Goal: Communication & Community: Answer question/provide support

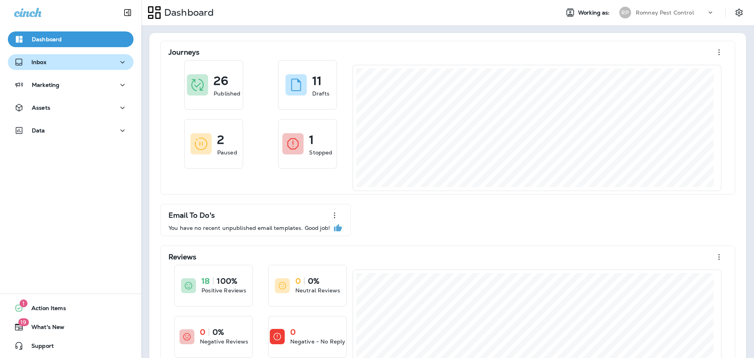
click at [106, 62] on div "Inbox" at bounding box center [70, 62] width 113 height 10
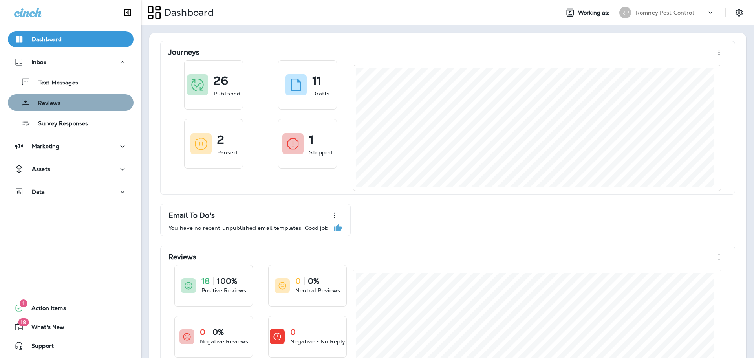
click at [78, 110] on button "Reviews" at bounding box center [71, 102] width 126 height 17
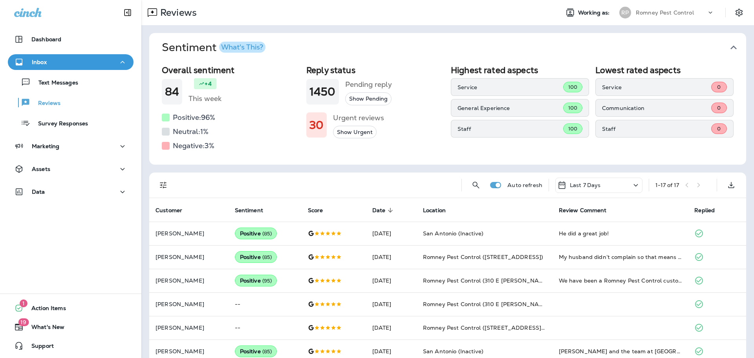
click at [728, 47] on icon "button" at bounding box center [734, 47] width 13 height 13
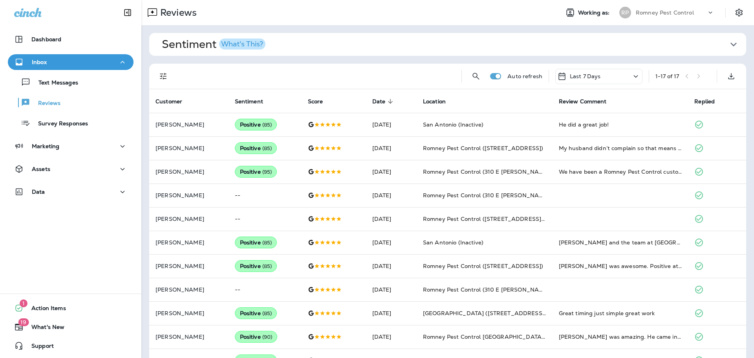
click at [164, 79] on icon "Filters" at bounding box center [163, 76] width 9 height 9
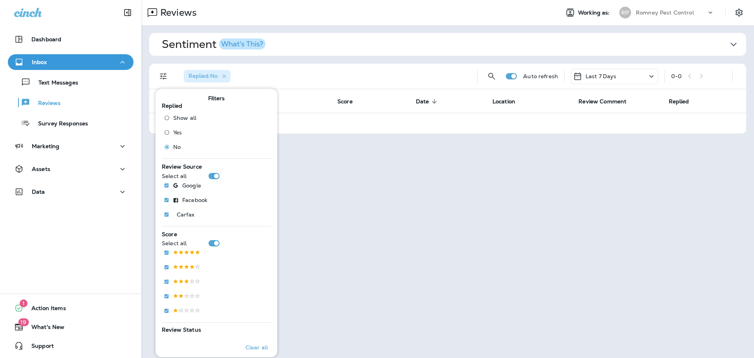
click at [672, 15] on p "Romney Pest Control" at bounding box center [665, 12] width 58 height 6
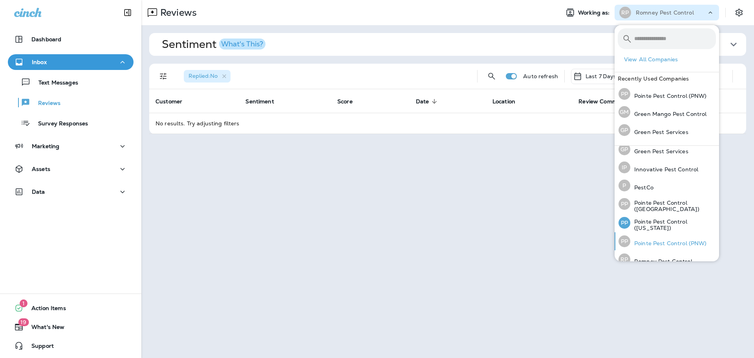
scroll to position [34, 0]
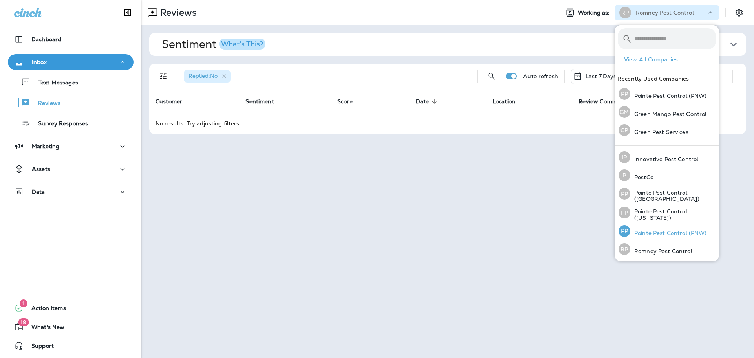
click at [663, 235] on p "Pointe Pest Control (PNW)" at bounding box center [669, 233] width 77 height 6
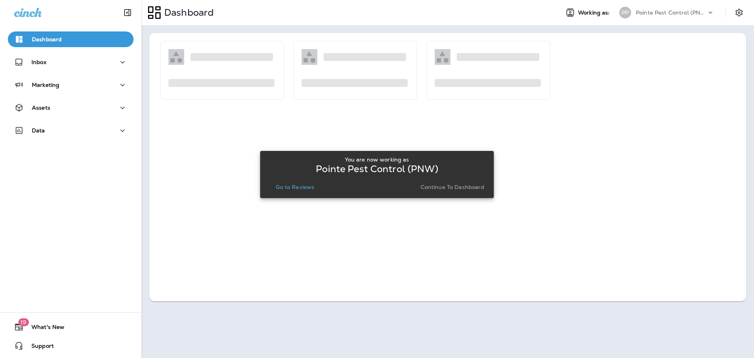
click at [297, 187] on p "Go to Reviews" at bounding box center [295, 187] width 39 height 6
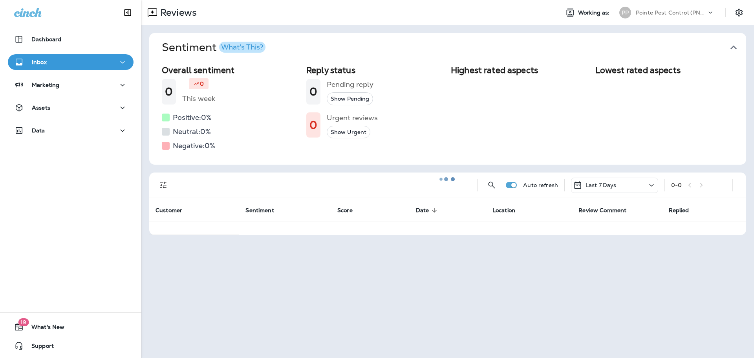
click at [732, 41] on icon "button" at bounding box center [734, 47] width 13 height 13
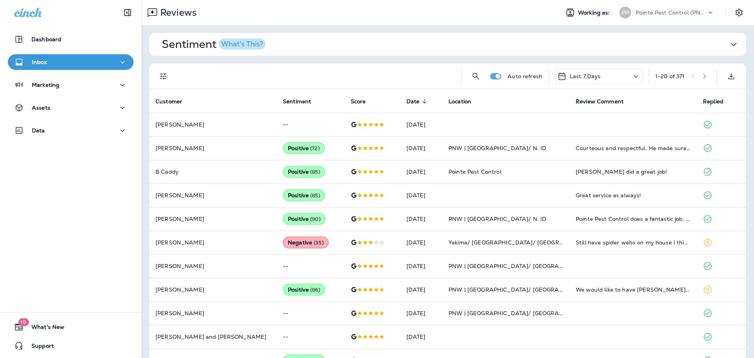
click at [163, 75] on icon "Filters" at bounding box center [163, 76] width 9 height 9
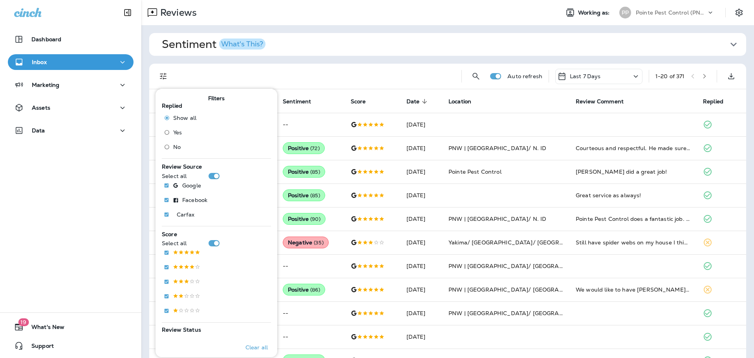
click at [176, 145] on span "No" at bounding box center [176, 147] width 7 height 6
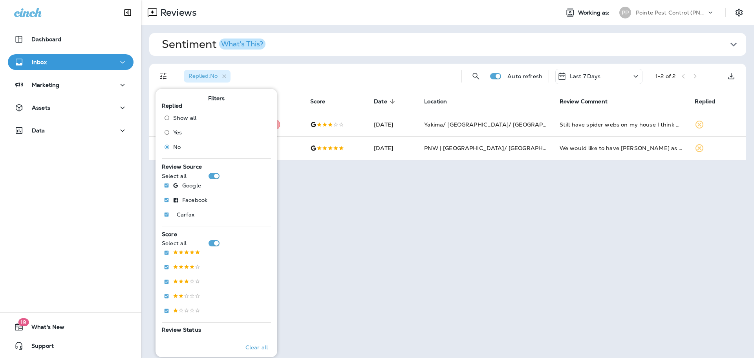
click at [374, 72] on div "Replied : No" at bounding box center [317, 76] width 278 height 25
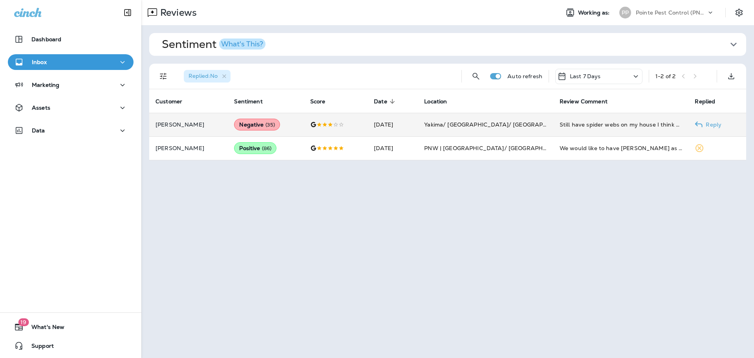
click at [368, 133] on td "[DATE]" at bounding box center [393, 125] width 50 height 24
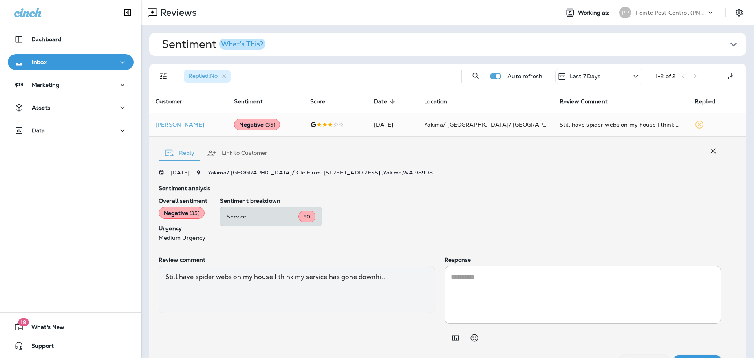
scroll to position [18, 0]
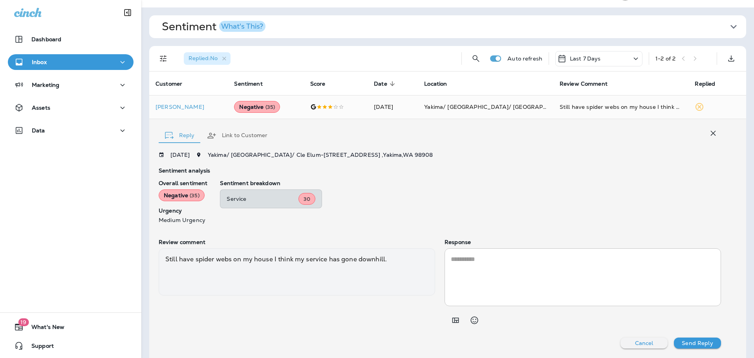
click at [236, 136] on button "Link to Customer" at bounding box center [237, 135] width 73 height 28
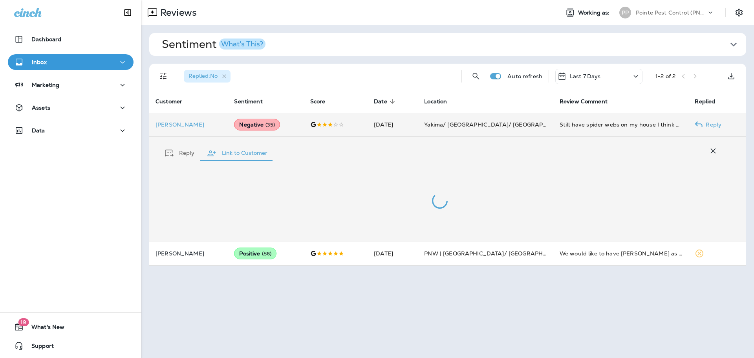
click at [188, 126] on p "[PERSON_NAME]" at bounding box center [189, 124] width 66 height 6
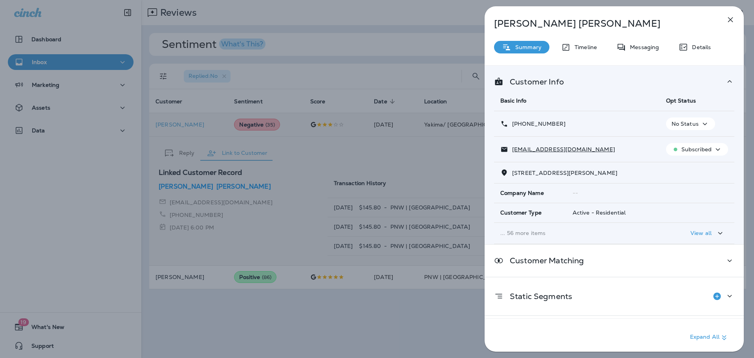
click at [347, 65] on div "[PERSON_NAME] Summary Timeline Messaging Details Customer Info Basic Info Opt S…" at bounding box center [377, 179] width 754 height 358
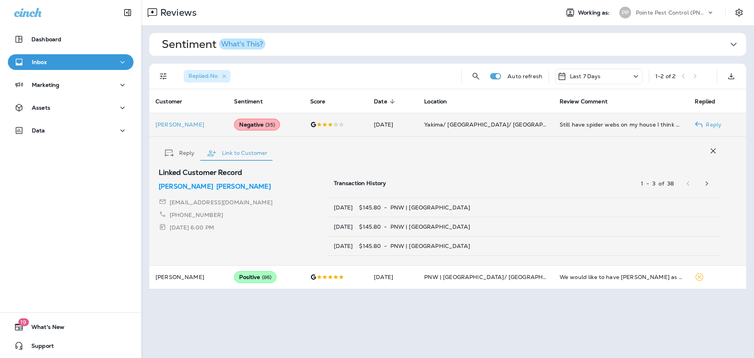
click at [393, 81] on div "Replied : No" at bounding box center [317, 76] width 278 height 25
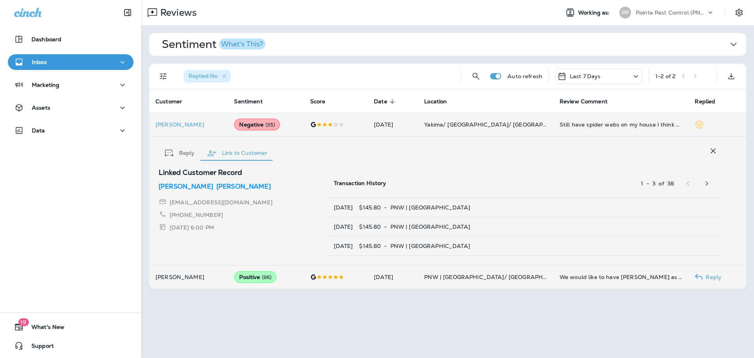
click at [408, 276] on td "[DATE]" at bounding box center [393, 277] width 50 height 24
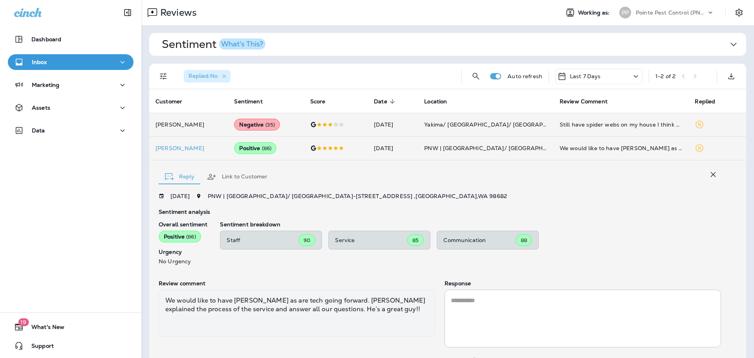
scroll to position [41, 0]
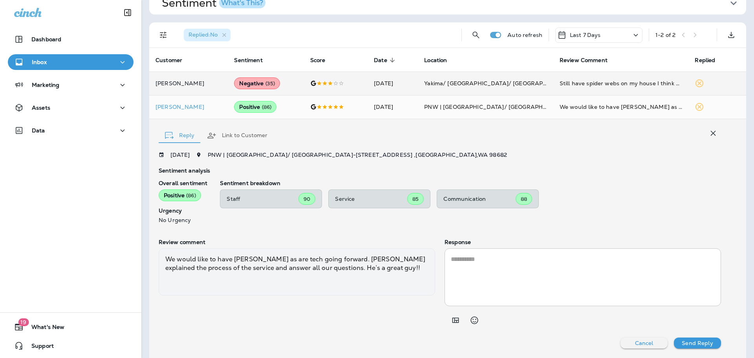
click at [523, 268] on textarea at bounding box center [583, 277] width 264 height 45
paste textarea "**********"
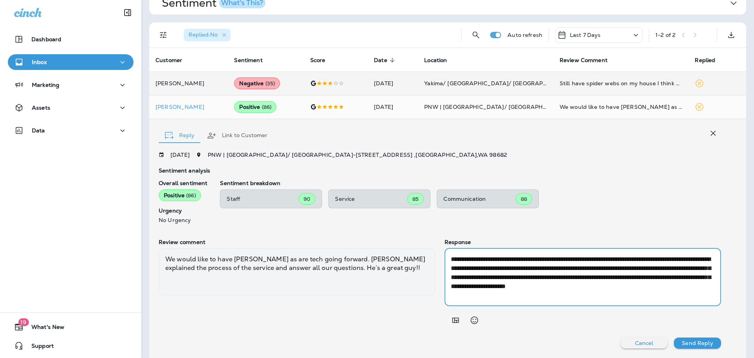
click at [667, 259] on textarea "**********" at bounding box center [581, 277] width 261 height 45
click at [667, 258] on textarea "**********" at bounding box center [581, 277] width 261 height 45
click at [645, 277] on textarea "**********" at bounding box center [581, 277] width 261 height 45
click at [460, 295] on textarea "**********" at bounding box center [581, 277] width 261 height 45
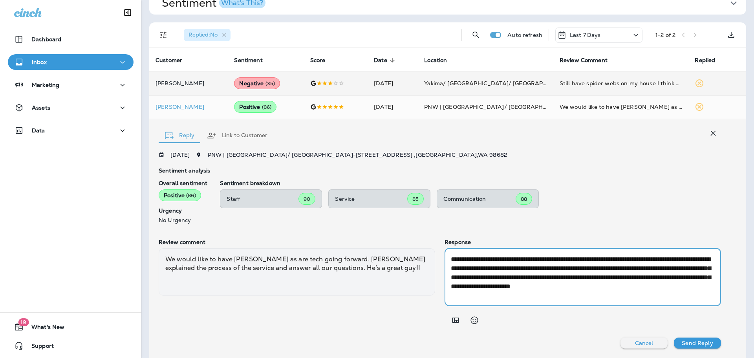
click at [460, 295] on textarea "**********" at bounding box center [581, 277] width 261 height 45
type textarea "**********"
click at [700, 342] on p "Send Reply" at bounding box center [697, 343] width 31 height 6
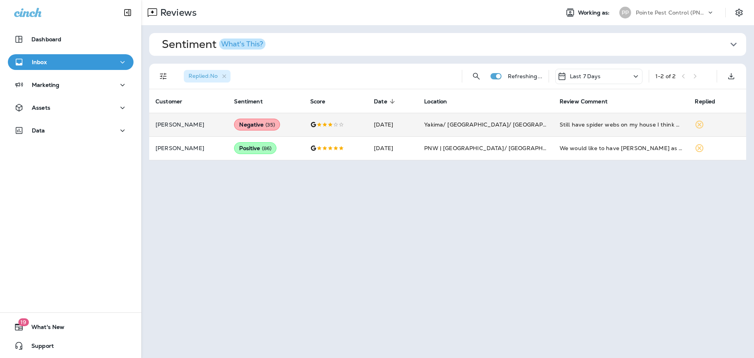
scroll to position [0, 0]
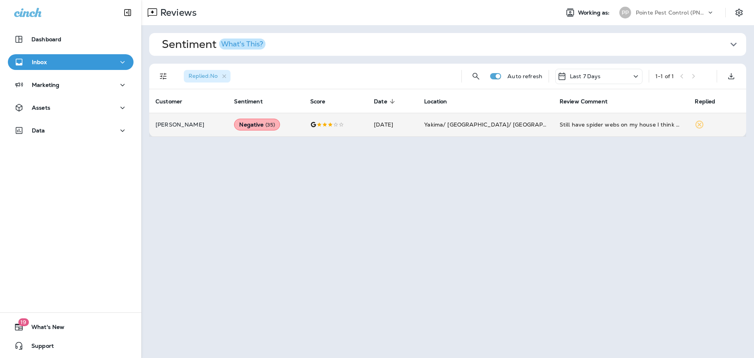
click at [681, 19] on div "PP Pointe Pest Control (PNW)" at bounding box center [667, 13] width 105 height 16
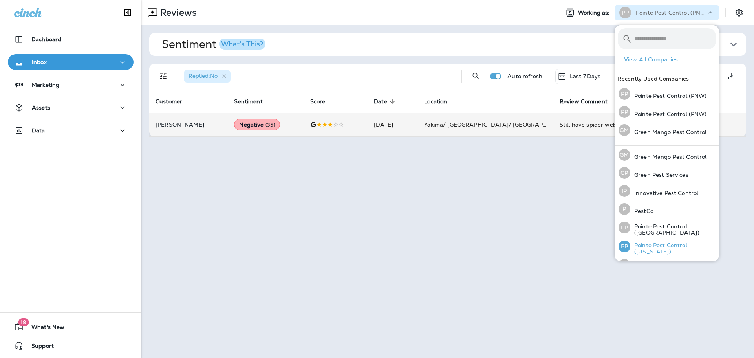
click at [650, 251] on p "Pointe Pest Control ([US_STATE])" at bounding box center [674, 248] width 86 height 13
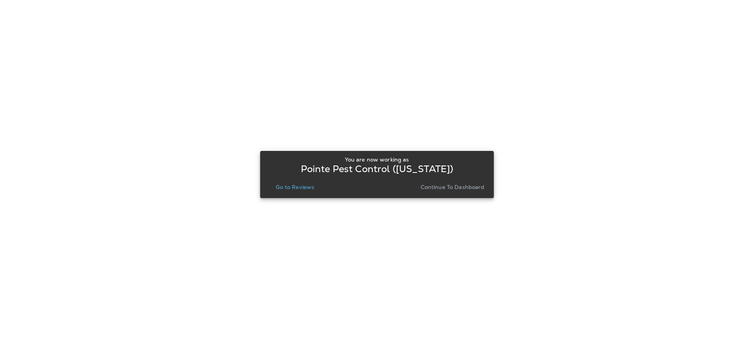
click at [296, 192] on button "Go to Reviews" at bounding box center [295, 187] width 45 height 11
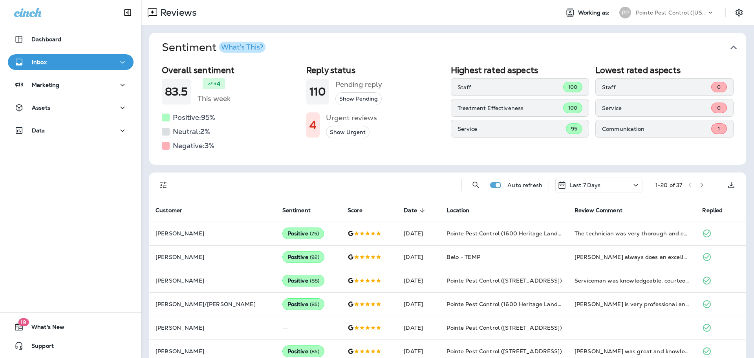
click at [732, 46] on icon "button" at bounding box center [734, 47] width 13 height 13
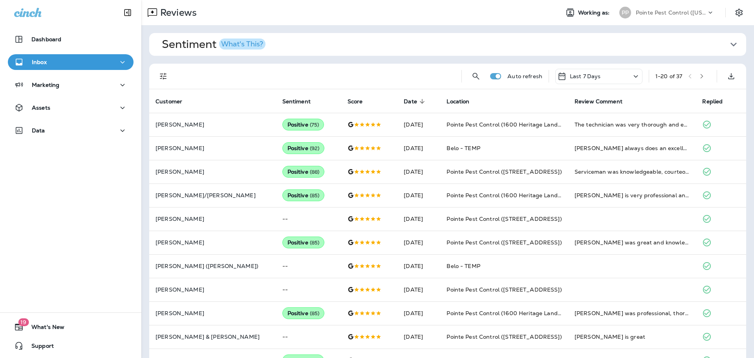
click at [160, 75] on icon "Filters" at bounding box center [163, 76] width 9 height 9
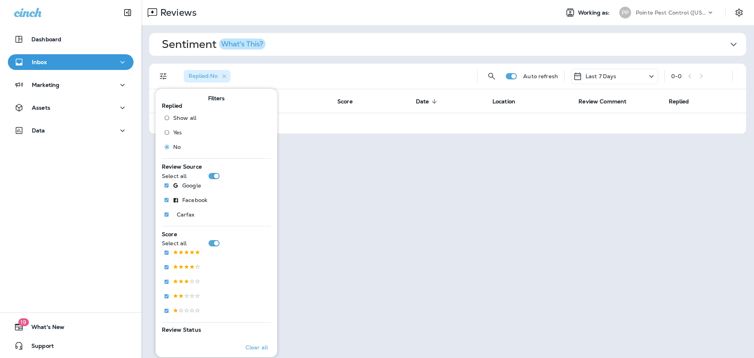
click at [674, 10] on p "Pointe Pest Control ([US_STATE])" at bounding box center [671, 12] width 71 height 6
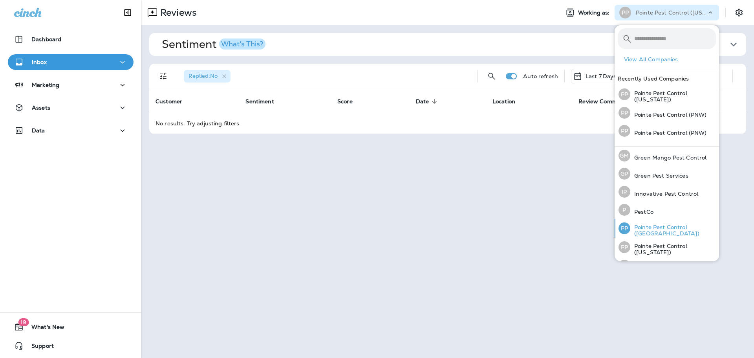
click at [657, 235] on p "Pointe Pest Control ([GEOGRAPHIC_DATA])" at bounding box center [674, 230] width 86 height 13
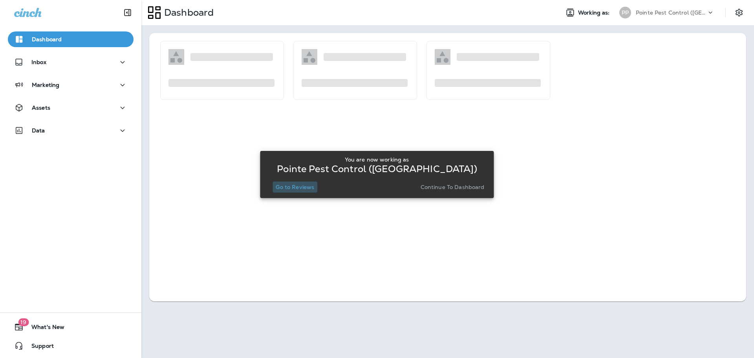
click at [285, 187] on p "Go to Reviews" at bounding box center [295, 187] width 39 height 6
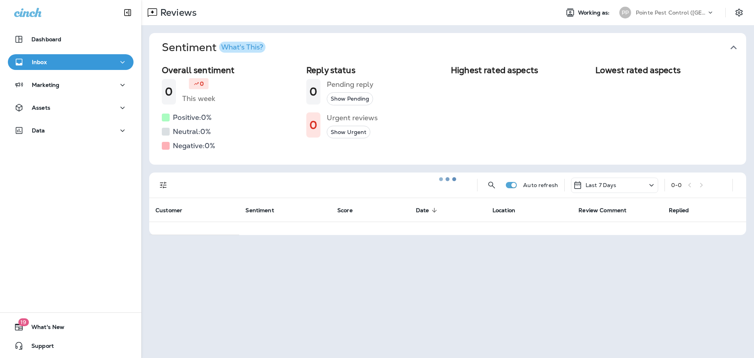
click at [728, 48] on div at bounding box center [447, 179] width 611 height 356
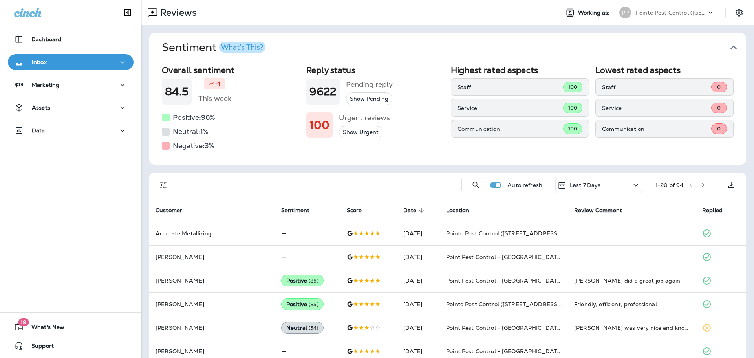
click at [733, 45] on icon "button" at bounding box center [734, 47] width 13 height 13
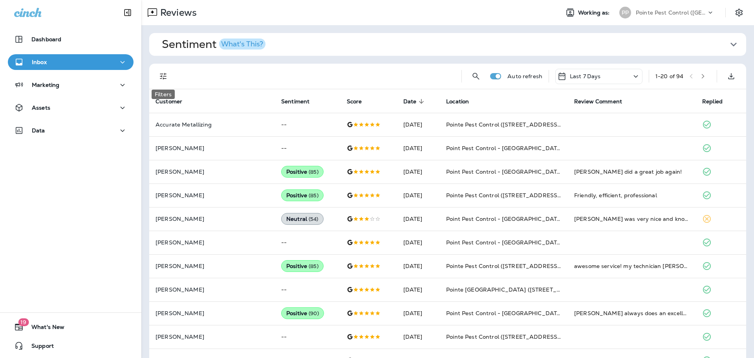
click at [164, 78] on icon "Filters" at bounding box center [163, 76] width 9 height 9
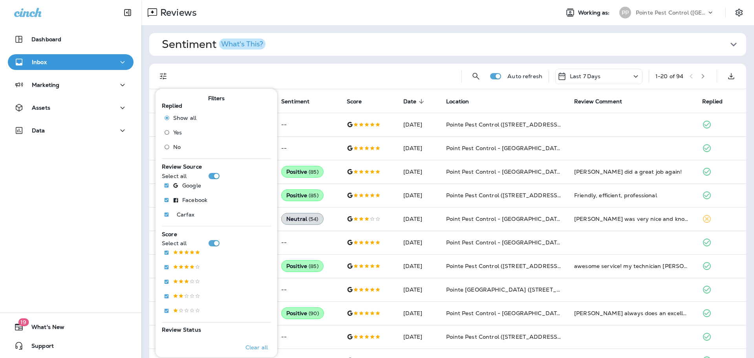
click at [174, 152] on label "No" at bounding box center [179, 147] width 36 height 13
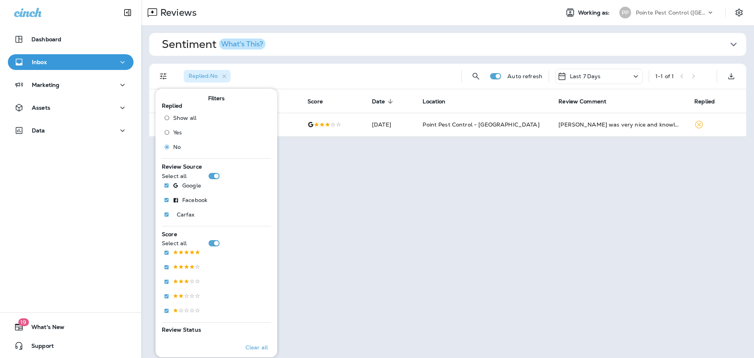
click at [339, 76] on div "Replied : No" at bounding box center [317, 76] width 278 height 25
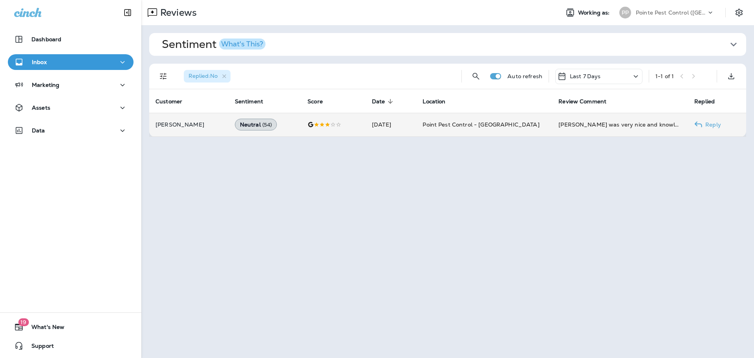
click at [352, 132] on td at bounding box center [333, 125] width 64 height 24
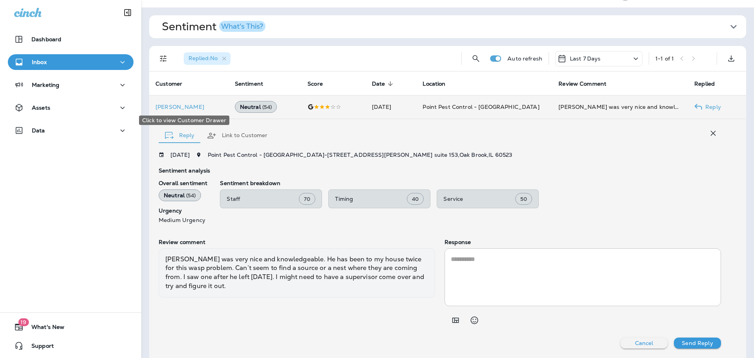
click at [171, 106] on p "[PERSON_NAME]" at bounding box center [189, 107] width 67 height 6
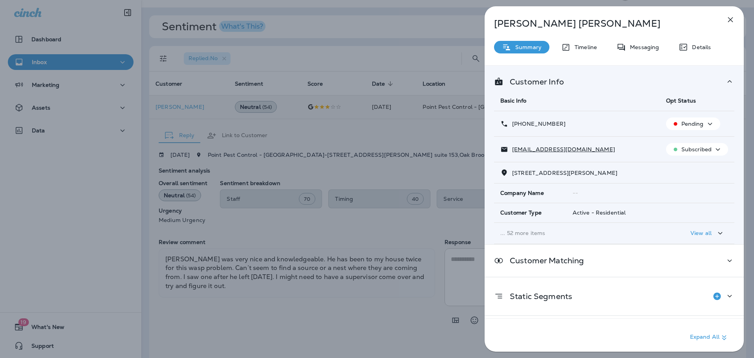
click at [321, 23] on div "[PERSON_NAME] Summary Timeline Messaging Details Customer Info Basic Info Opt S…" at bounding box center [377, 179] width 754 height 358
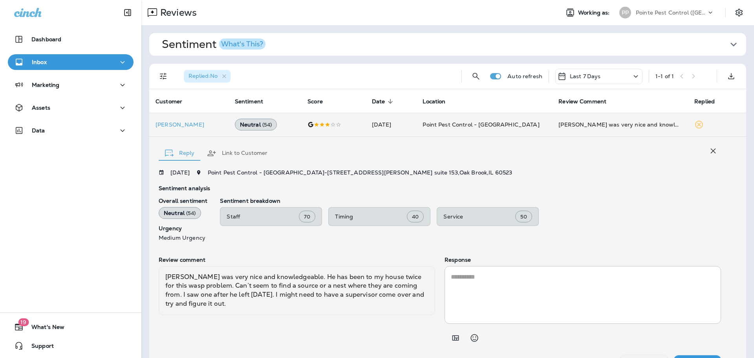
click at [699, 16] on div "Pointe Pest Control ([GEOGRAPHIC_DATA])" at bounding box center [671, 13] width 71 height 12
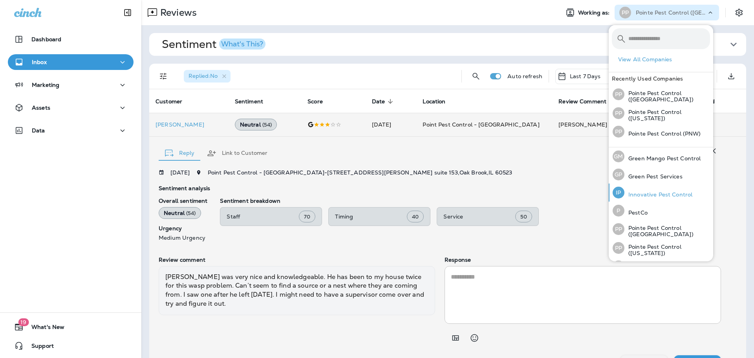
click at [669, 191] on p "Innovative Pest Control" at bounding box center [659, 194] width 68 height 6
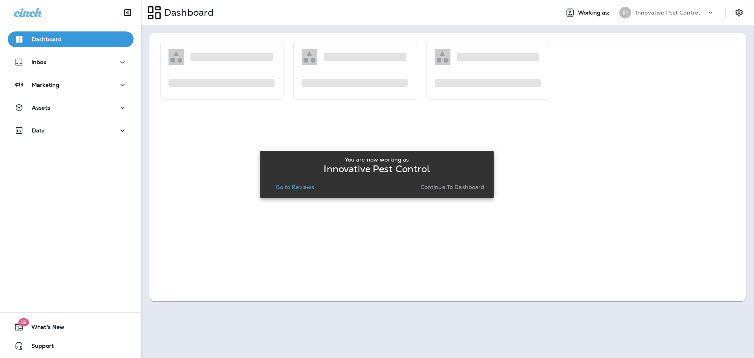
click at [299, 190] on p "Go to Reviews" at bounding box center [295, 187] width 39 height 6
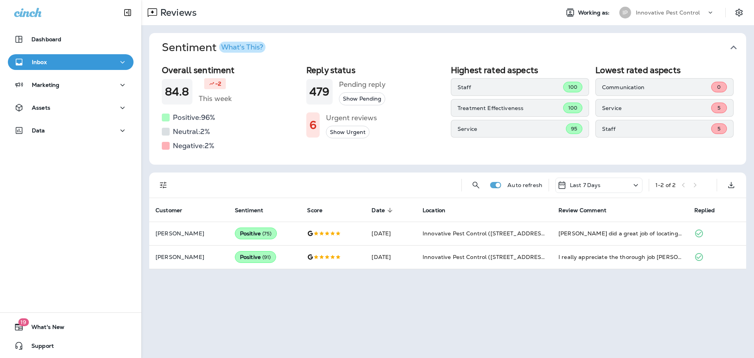
click at [727, 45] on span "Sentiment What's This?" at bounding box center [445, 47] width 566 height 13
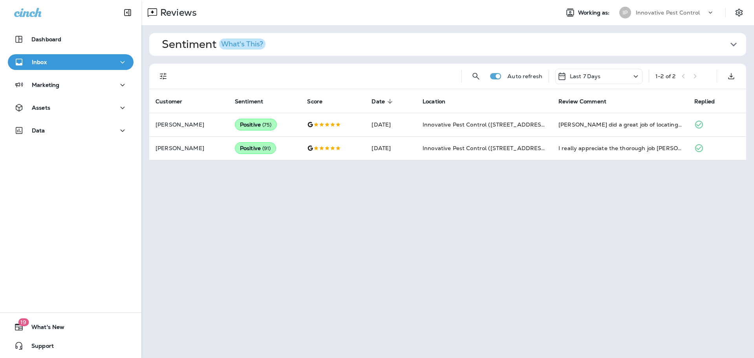
click at [686, 7] on div "Innovative Pest Control" at bounding box center [671, 13] width 71 height 12
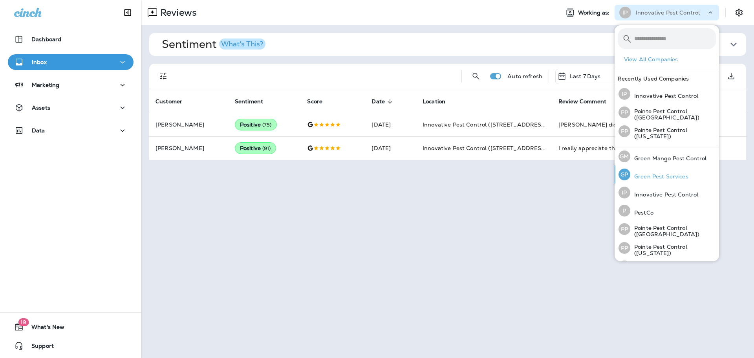
click at [670, 176] on p "Green Pest Services" at bounding box center [660, 176] width 58 height 6
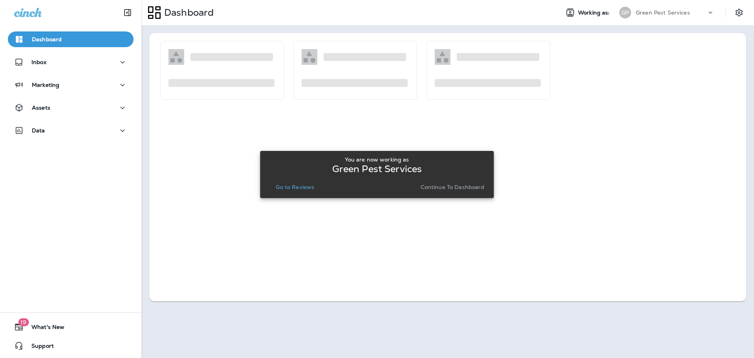
click at [303, 189] on p "Go to Reviews" at bounding box center [295, 187] width 39 height 6
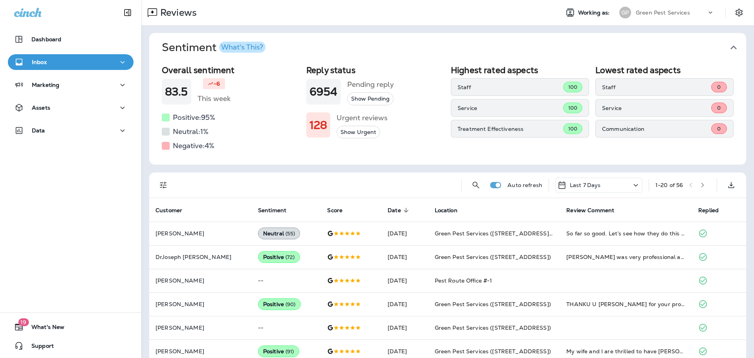
click at [730, 46] on icon "button" at bounding box center [734, 47] width 13 height 13
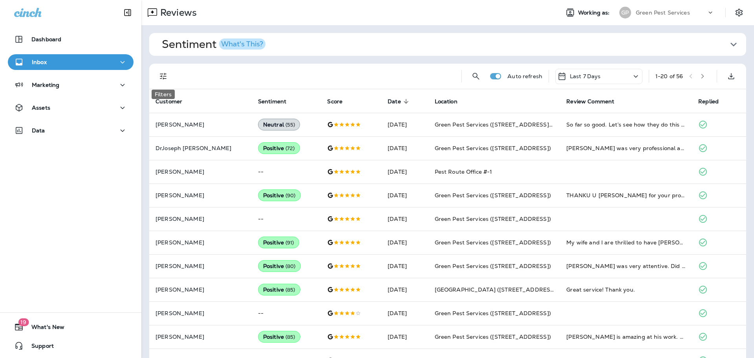
click at [163, 75] on icon "Filters" at bounding box center [163, 76] width 9 height 9
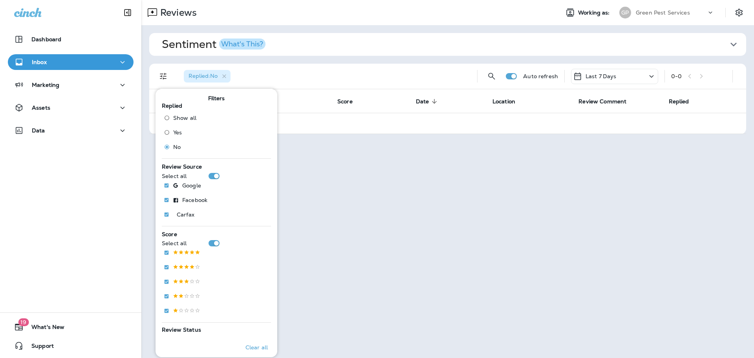
click at [653, 13] on p "Green Pest Services" at bounding box center [663, 12] width 54 height 6
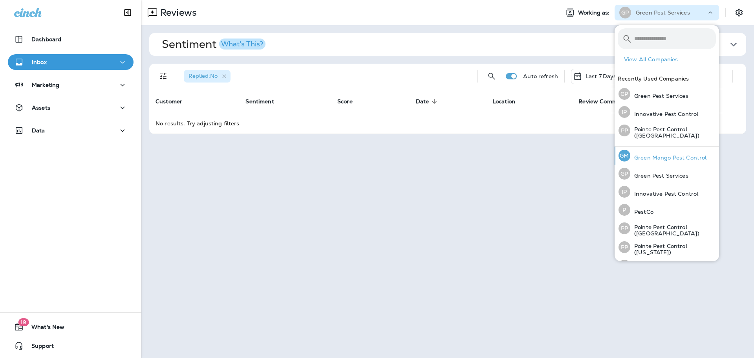
click at [644, 153] on div "[PERSON_NAME] Mango Pest Control" at bounding box center [663, 156] width 94 height 18
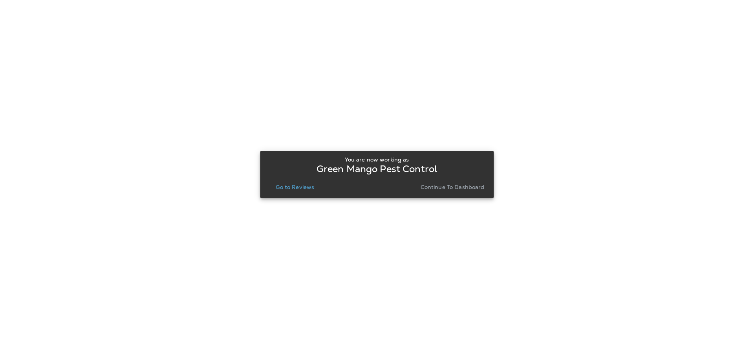
click at [288, 191] on button "Go to Reviews" at bounding box center [295, 187] width 45 height 11
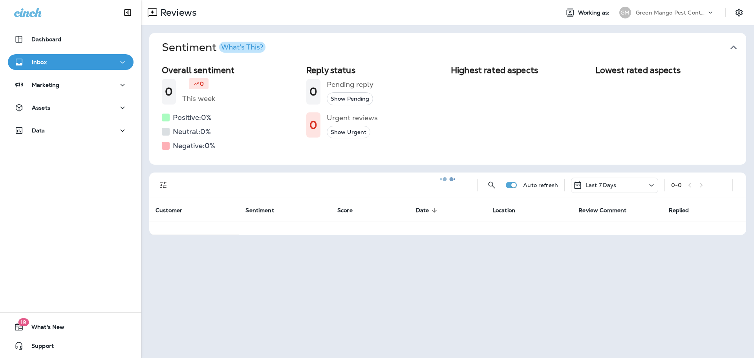
click at [728, 50] on icon "button" at bounding box center [734, 47] width 13 height 13
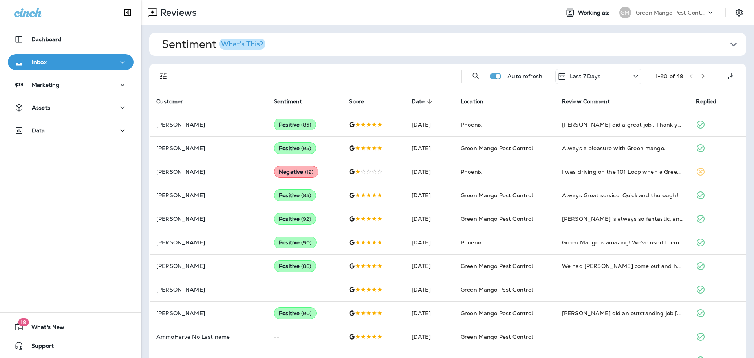
click at [162, 76] on icon "Filters" at bounding box center [163, 76] width 9 height 9
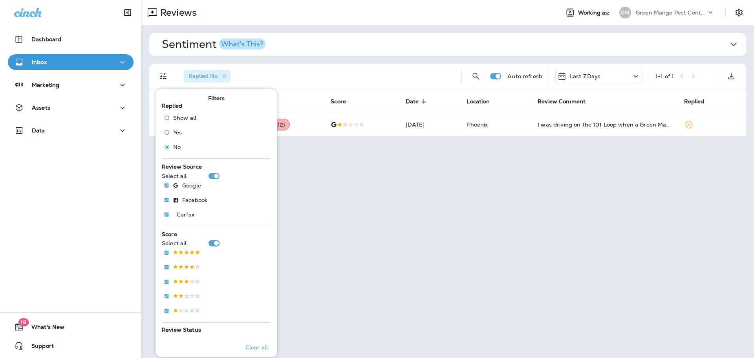
click at [392, 79] on div "Replied : No" at bounding box center [317, 76] width 278 height 25
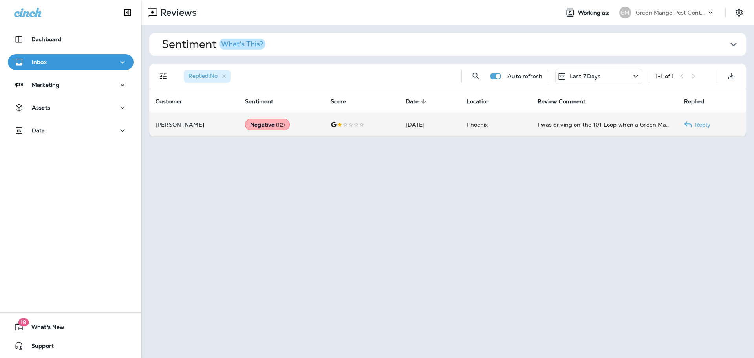
click at [416, 118] on td "[DATE]" at bounding box center [430, 125] width 61 height 24
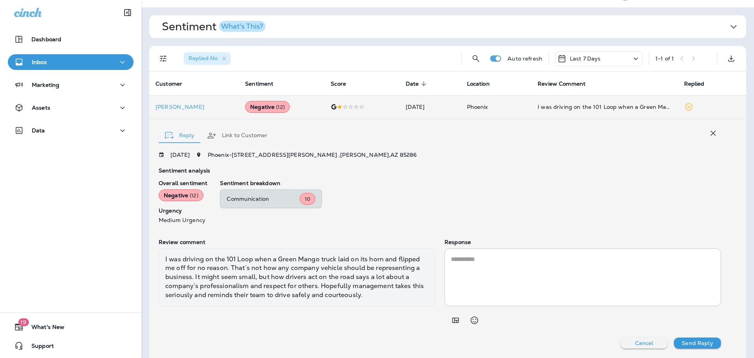
click at [712, 132] on icon "button" at bounding box center [713, 132] width 9 height 9
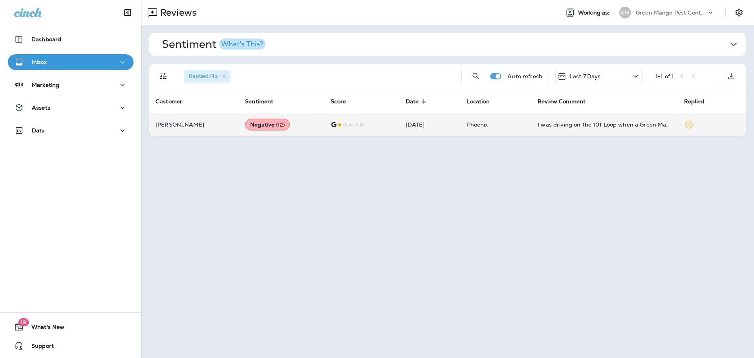
scroll to position [0, 0]
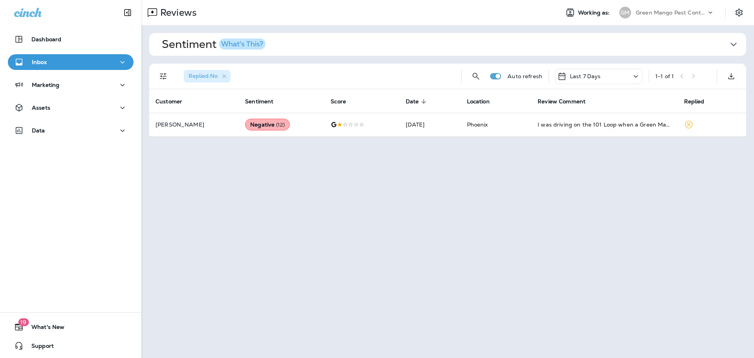
click at [668, 14] on p "Green Mango Pest Control" at bounding box center [671, 12] width 71 height 6
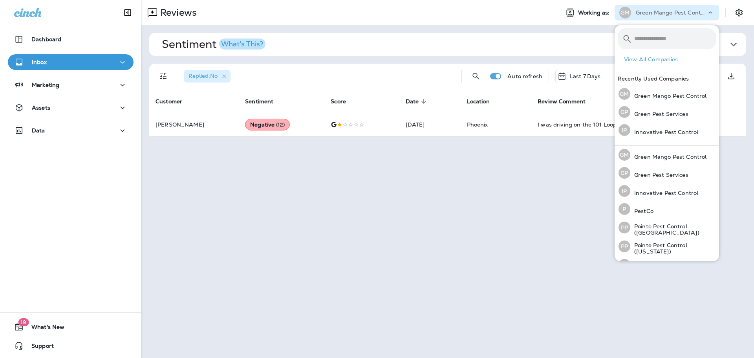
click at [668, 14] on p "Green Mango Pest Control" at bounding box center [671, 12] width 71 height 6
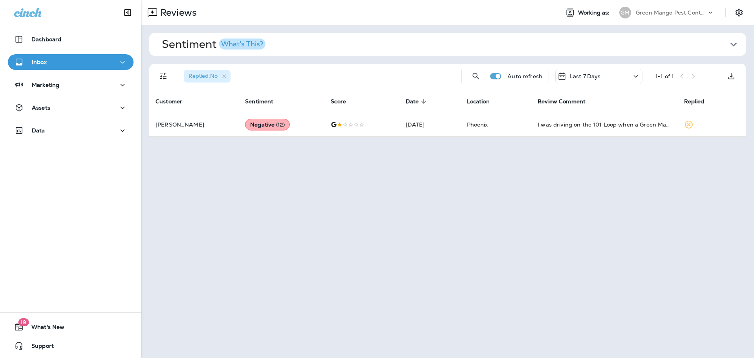
click at [688, 13] on p "Green Mango Pest Control" at bounding box center [671, 12] width 71 height 6
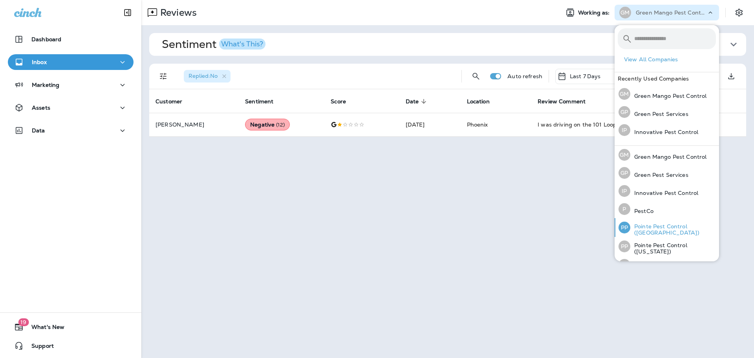
click at [664, 231] on p "Pointe Pest Control ([GEOGRAPHIC_DATA])" at bounding box center [674, 229] width 86 height 13
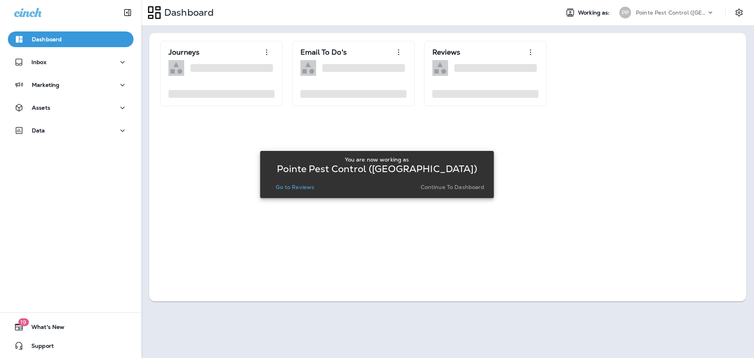
click at [305, 186] on p "Go to Reviews" at bounding box center [295, 187] width 39 height 6
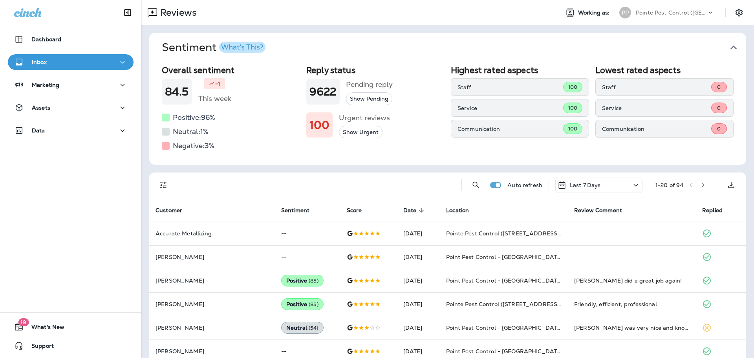
click at [731, 47] on icon "button" at bounding box center [734, 48] width 6 height 4
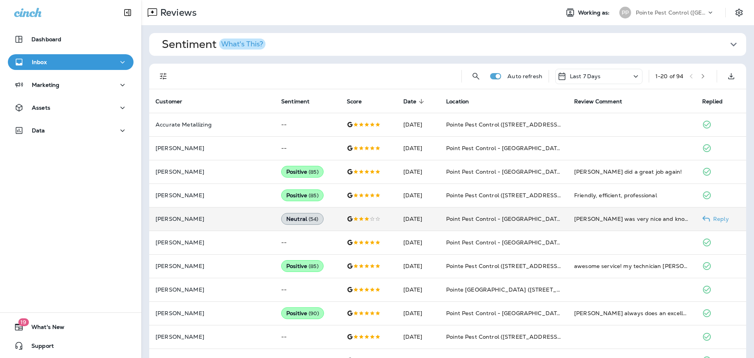
click at [281, 214] on div "Neutral ( 54 )" at bounding box center [302, 219] width 42 height 12
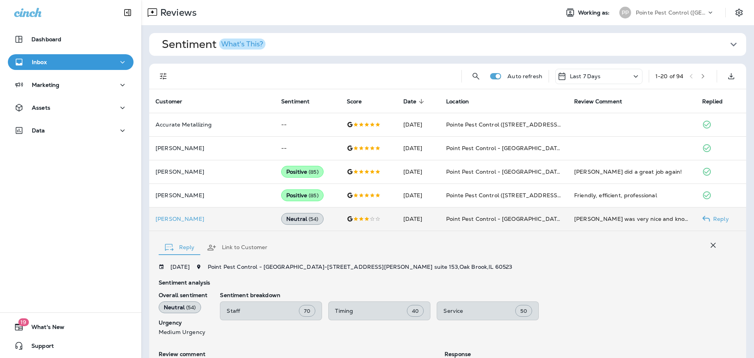
scroll to position [112, 0]
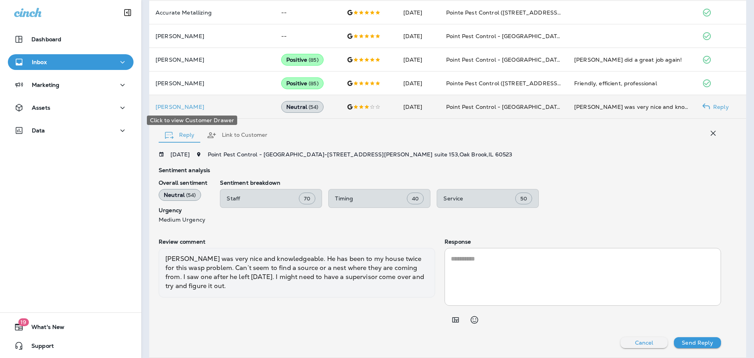
click at [175, 106] on p "[PERSON_NAME]" at bounding box center [212, 107] width 113 height 6
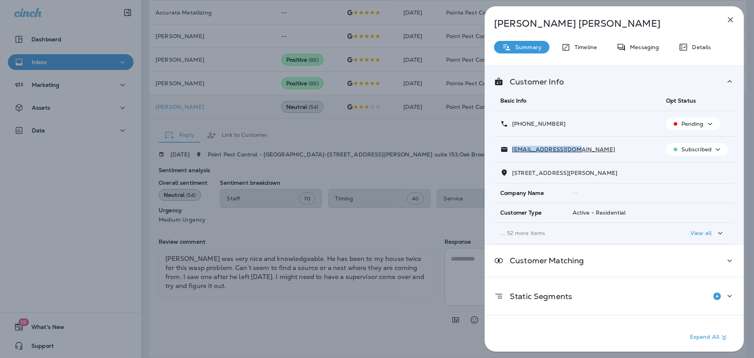
drag, startPoint x: 584, startPoint y: 151, endPoint x: 514, endPoint y: 152, distance: 70.7
click at [514, 152] on div "[EMAIL_ADDRESS][DOMAIN_NAME]" at bounding box center [577, 149] width 153 height 8
copy p "[EMAIL_ADDRESS][DOMAIN_NAME]"
drag, startPoint x: 562, startPoint y: 126, endPoint x: 519, endPoint y: 125, distance: 43.2
click at [519, 125] on div "[PHONE_NUMBER]" at bounding box center [577, 124] width 153 height 8
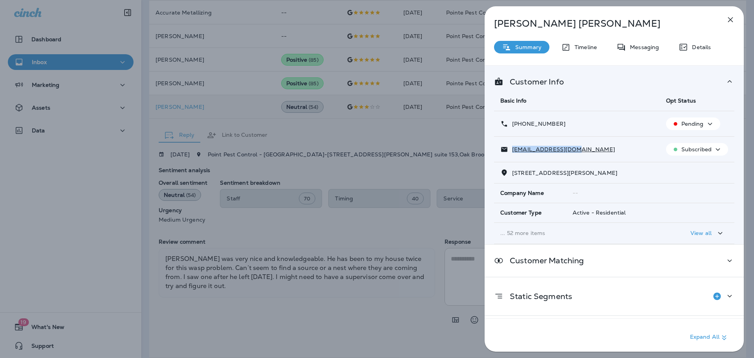
copy p "[PHONE_NUMBER]"
click at [440, 25] on div "[PERSON_NAME] Summary Timeline Messaging Details Customer Info Basic Info Opt S…" at bounding box center [377, 179] width 754 height 358
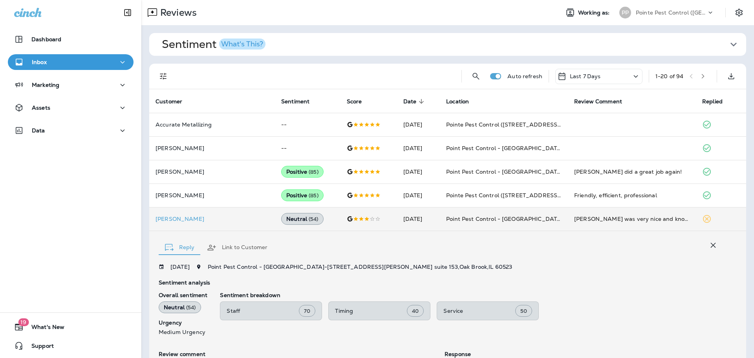
click at [676, 16] on div "Pointe Pest Control ([GEOGRAPHIC_DATA])" at bounding box center [671, 13] width 71 height 12
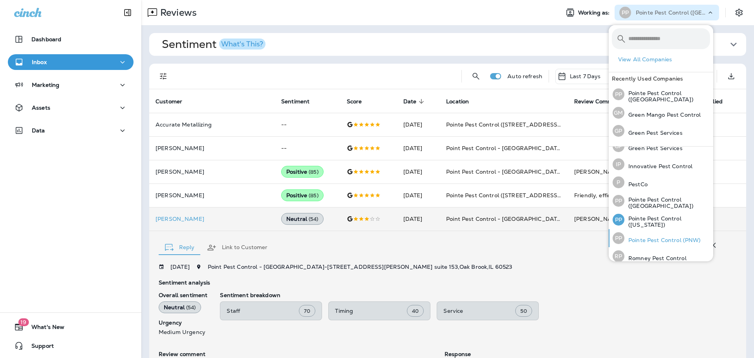
scroll to position [35, 0]
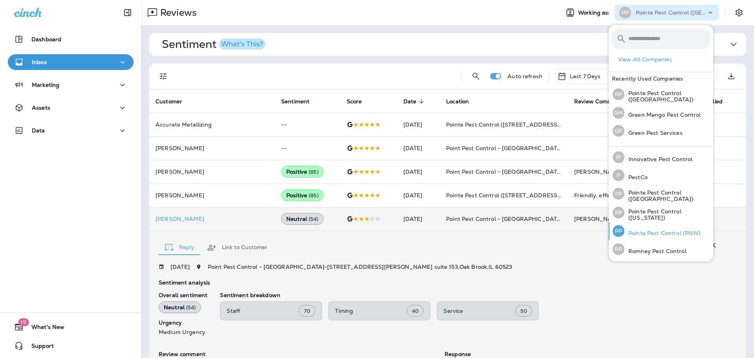
click at [657, 231] on p "Pointe Pest Control (PNW)" at bounding box center [663, 233] width 77 height 6
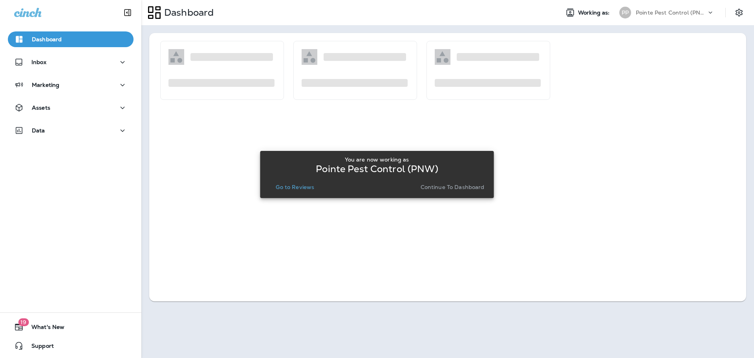
click at [295, 183] on button "Go to Reviews" at bounding box center [295, 187] width 45 height 11
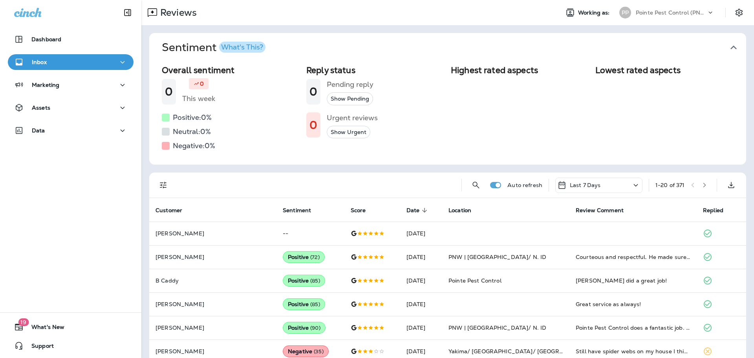
click at [731, 48] on icon "button" at bounding box center [734, 47] width 13 height 13
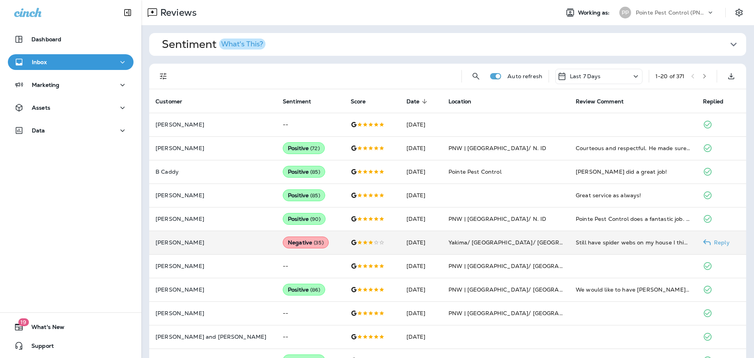
click at [219, 237] on td "[PERSON_NAME]" at bounding box center [212, 243] width 127 height 24
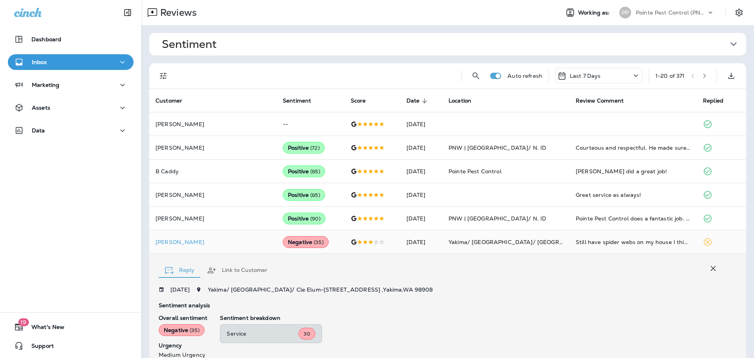
scroll to position [135, 0]
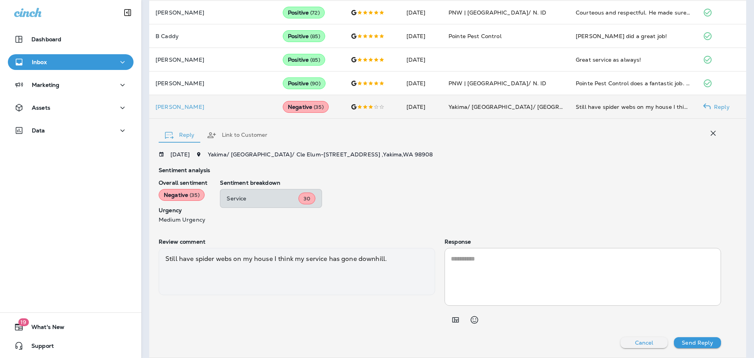
click at [175, 109] on p "[PERSON_NAME]" at bounding box center [213, 107] width 115 height 6
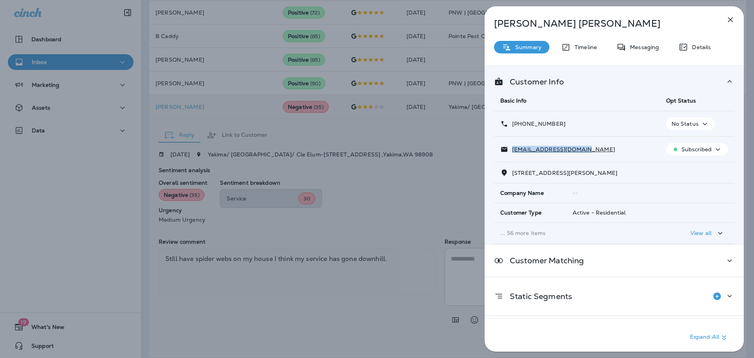
drag, startPoint x: 583, startPoint y: 148, endPoint x: 512, endPoint y: 151, distance: 70.8
click at [512, 151] on div "[EMAIL_ADDRESS][DOMAIN_NAME]" at bounding box center [577, 149] width 153 height 8
copy p "[EMAIL_ADDRESS][DOMAIN_NAME]"
drag, startPoint x: 568, startPoint y: 121, endPoint x: 519, endPoint y: 123, distance: 49.2
click at [519, 123] on div "[PHONE_NUMBER]" at bounding box center [577, 124] width 153 height 8
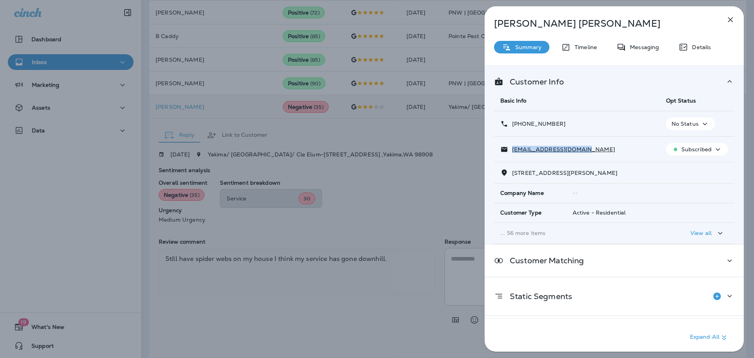
copy p "[PHONE_NUMBER]"
click at [402, 143] on div "[PERSON_NAME] Summary Timeline Messaging Details Customer Info Basic Info Opt S…" at bounding box center [377, 179] width 754 height 358
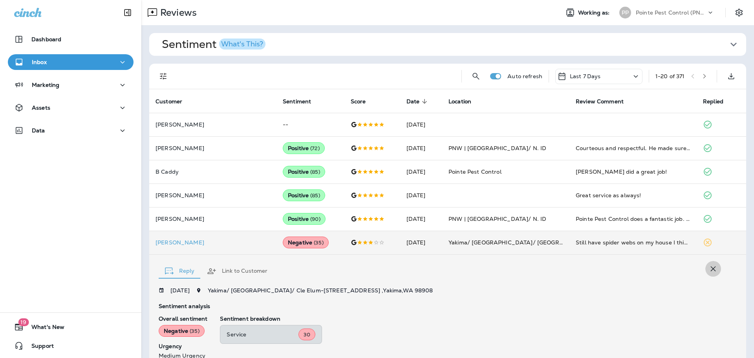
click at [709, 269] on icon "button" at bounding box center [713, 268] width 9 height 9
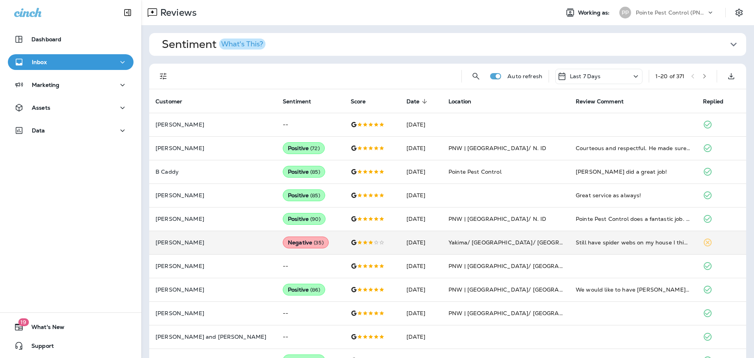
click at [169, 77] on button "Filters" at bounding box center [164, 76] width 16 height 16
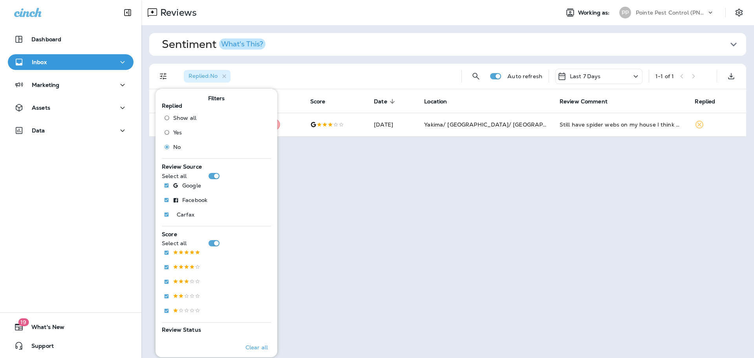
click at [294, 67] on div "Replied : No" at bounding box center [317, 76] width 278 height 25
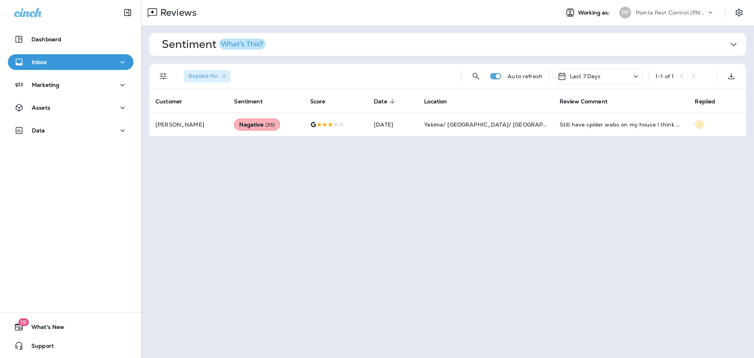
click at [718, 13] on div at bounding box center [714, 15] width 15 height 12
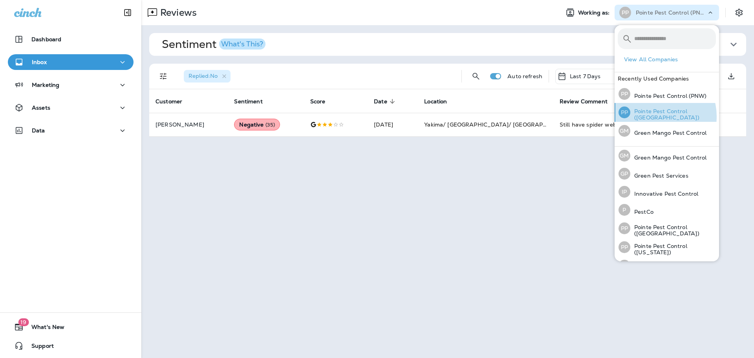
click at [657, 116] on p "Pointe Pest Control ([GEOGRAPHIC_DATA])" at bounding box center [674, 114] width 86 height 13
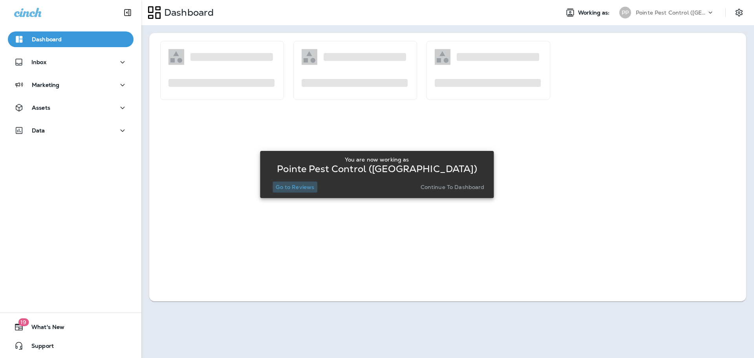
click at [282, 187] on p "Go to Reviews" at bounding box center [295, 187] width 39 height 6
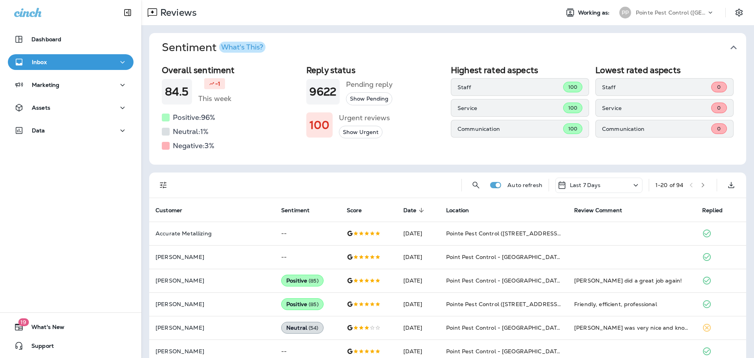
click at [731, 46] on icon "button" at bounding box center [734, 47] width 13 height 13
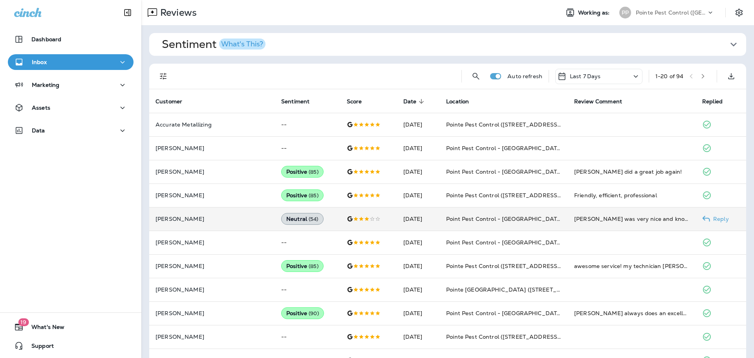
click at [357, 215] on td at bounding box center [369, 219] width 57 height 24
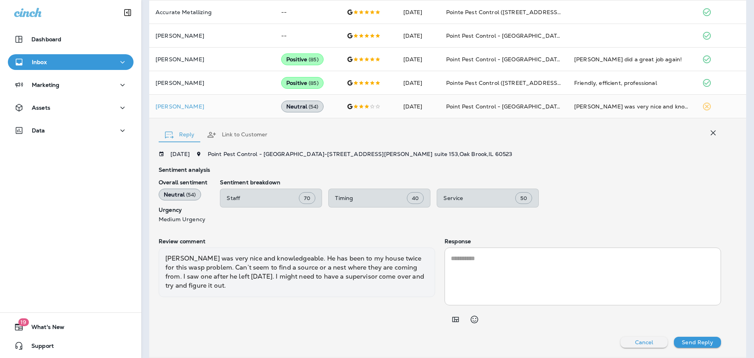
scroll to position [112, 0]
click at [551, 274] on textarea at bounding box center [583, 276] width 264 height 45
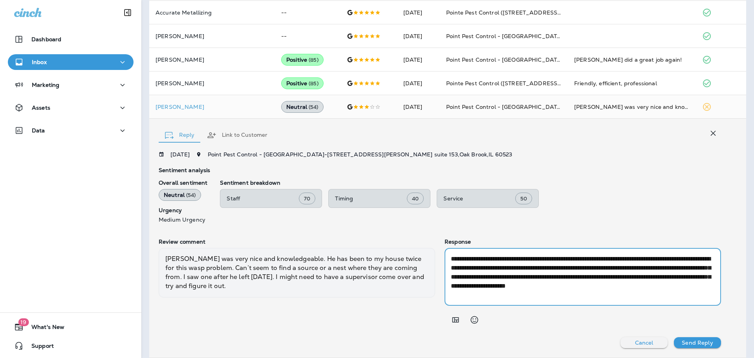
type textarea "**********"
click at [700, 345] on p "Send Reply" at bounding box center [697, 342] width 31 height 6
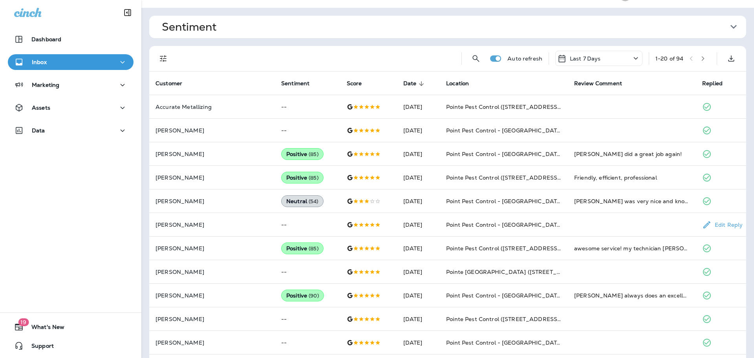
scroll to position [0, 0]
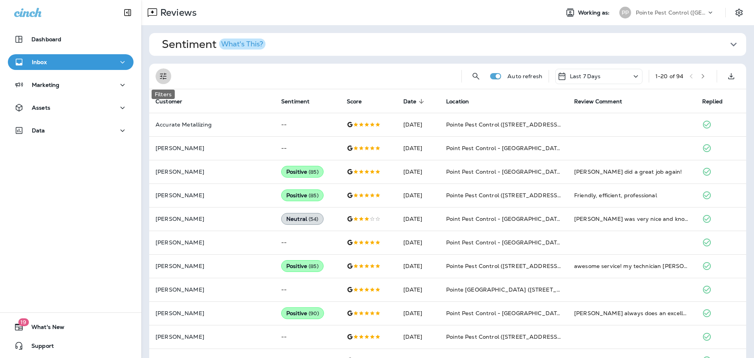
click at [164, 72] on icon "Filters" at bounding box center [163, 76] width 9 height 9
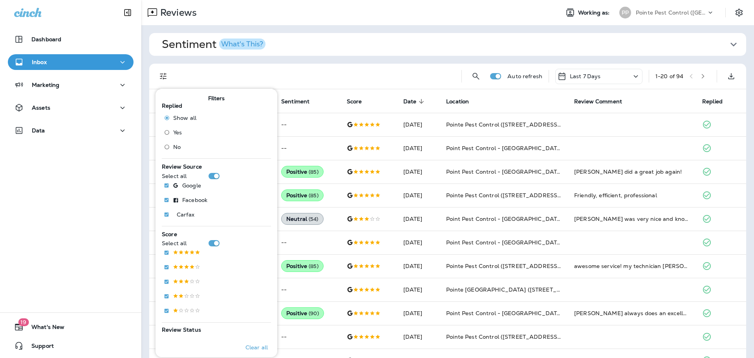
click at [177, 146] on span "No" at bounding box center [176, 147] width 7 height 6
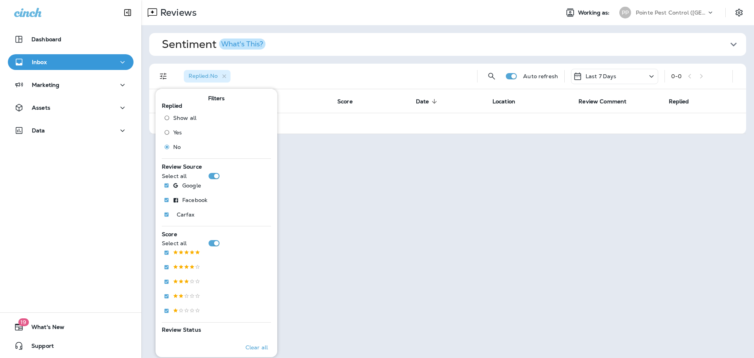
click at [673, 8] on div "Pointe Pest Control ([GEOGRAPHIC_DATA])" at bounding box center [671, 13] width 71 height 12
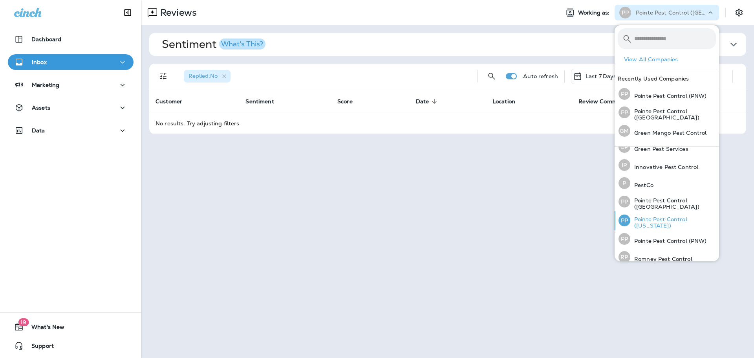
scroll to position [35, 0]
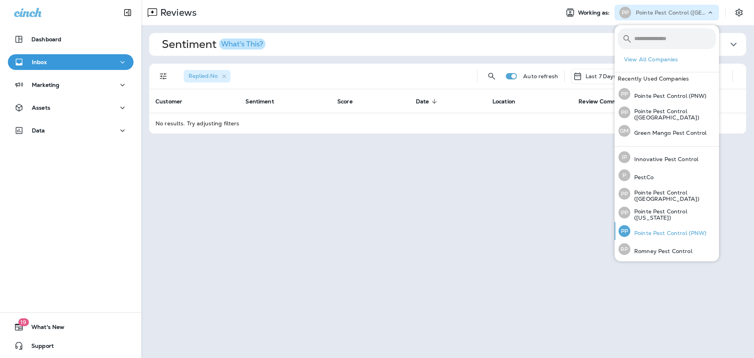
click at [665, 234] on p "Pointe Pest Control (PNW)" at bounding box center [669, 233] width 77 height 6
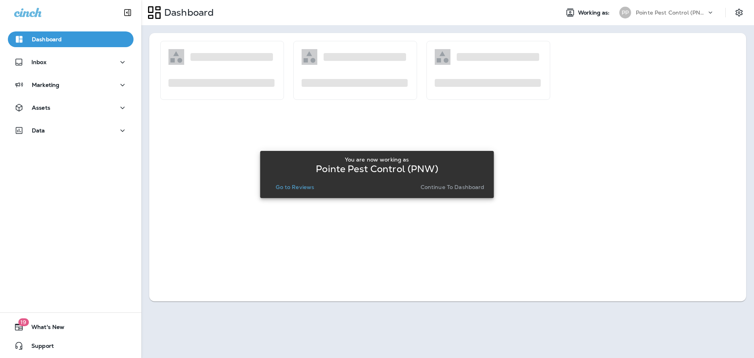
click at [305, 185] on p "Go to Reviews" at bounding box center [295, 187] width 39 height 6
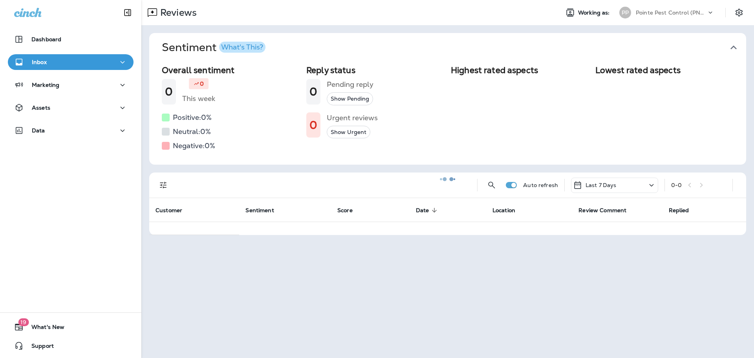
click at [731, 47] on icon "button" at bounding box center [734, 48] width 6 height 4
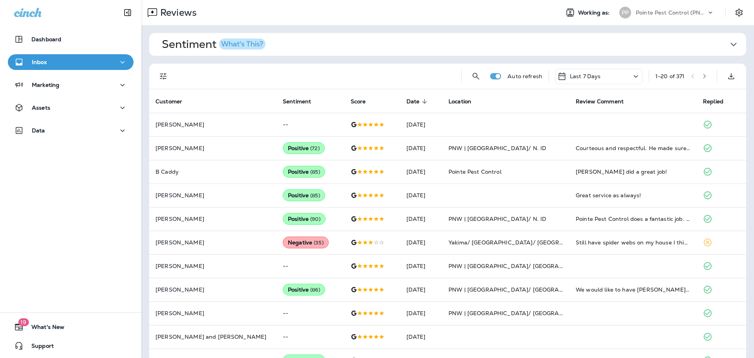
click at [157, 77] on button "Filters" at bounding box center [164, 76] width 16 height 16
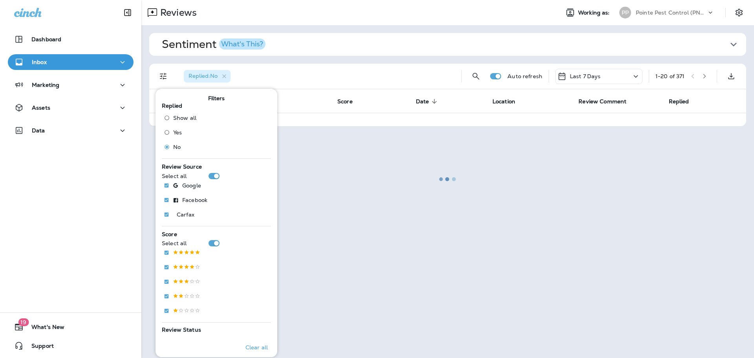
click at [385, 75] on div at bounding box center [447, 179] width 611 height 356
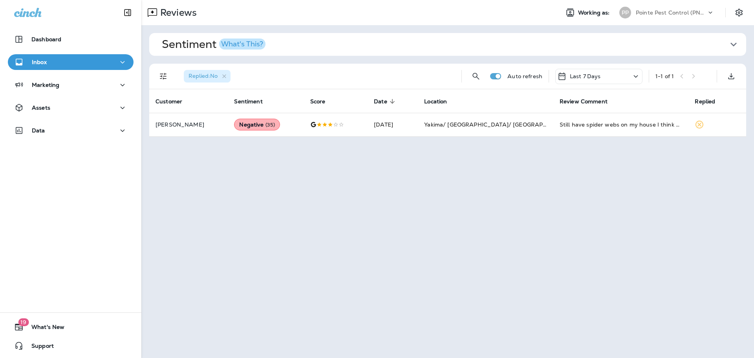
click at [390, 74] on div "Replied : No" at bounding box center [317, 76] width 278 height 25
